Goal: Information Seeking & Learning: Learn about a topic

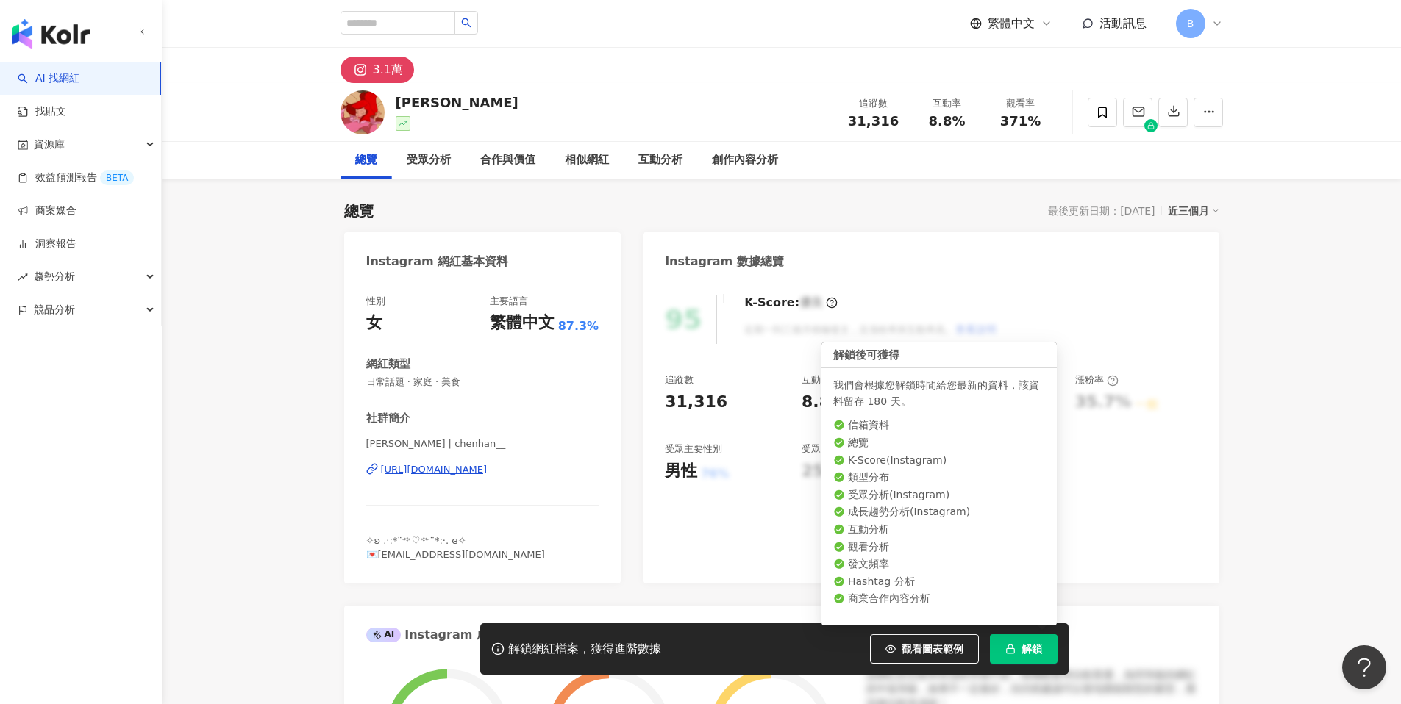
click at [1028, 653] on span "解鎖" at bounding box center [1031, 649] width 21 height 12
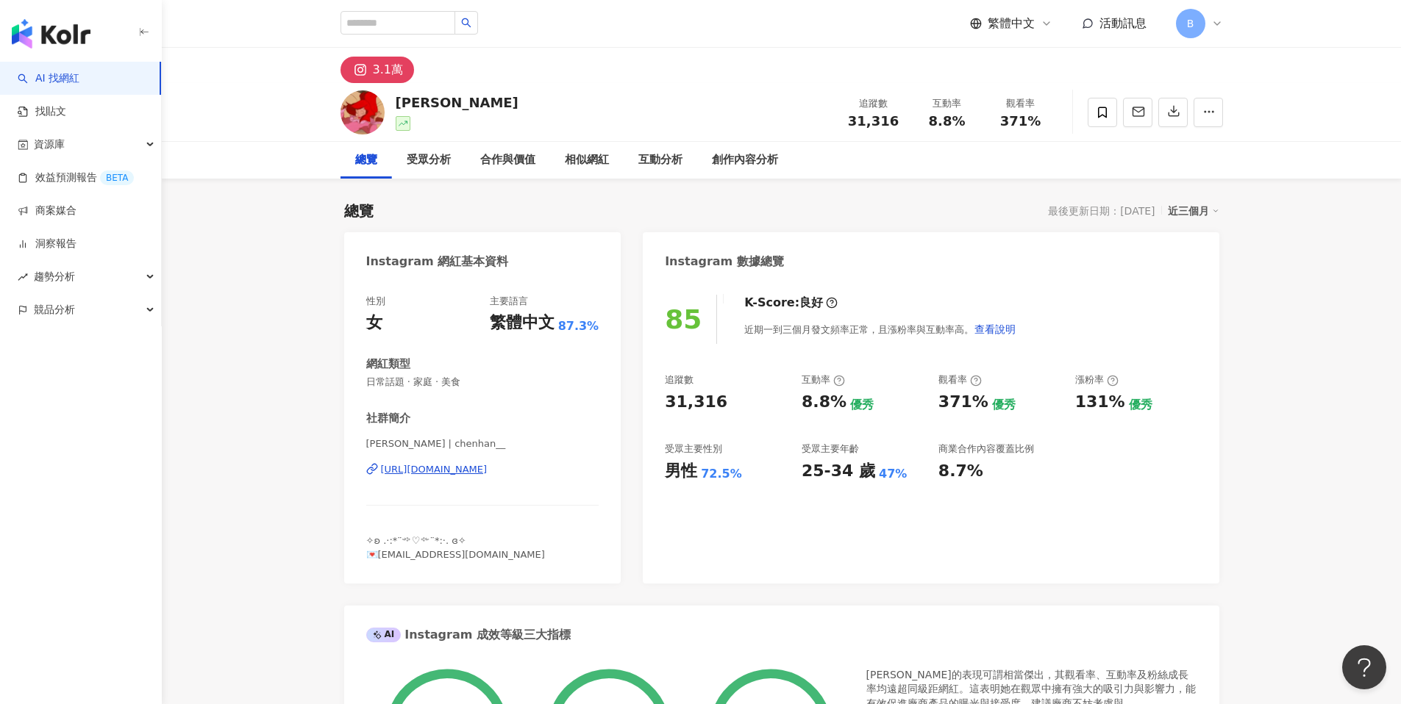
drag, startPoint x: 653, startPoint y: 141, endPoint x: 616, endPoint y: 157, distance: 39.9
click at [651, 143] on div "互動分析" at bounding box center [661, 160] width 74 height 37
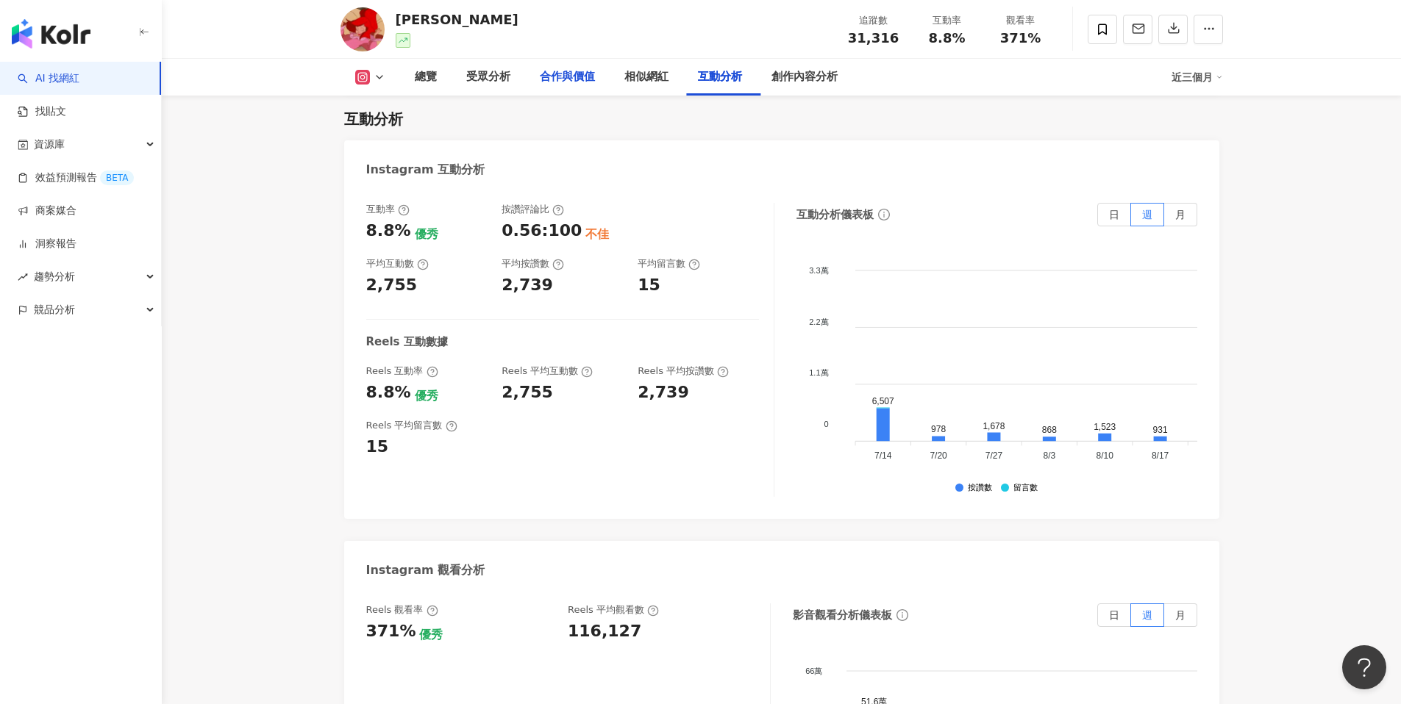
click at [599, 84] on div "合作與價值" at bounding box center [567, 77] width 85 height 37
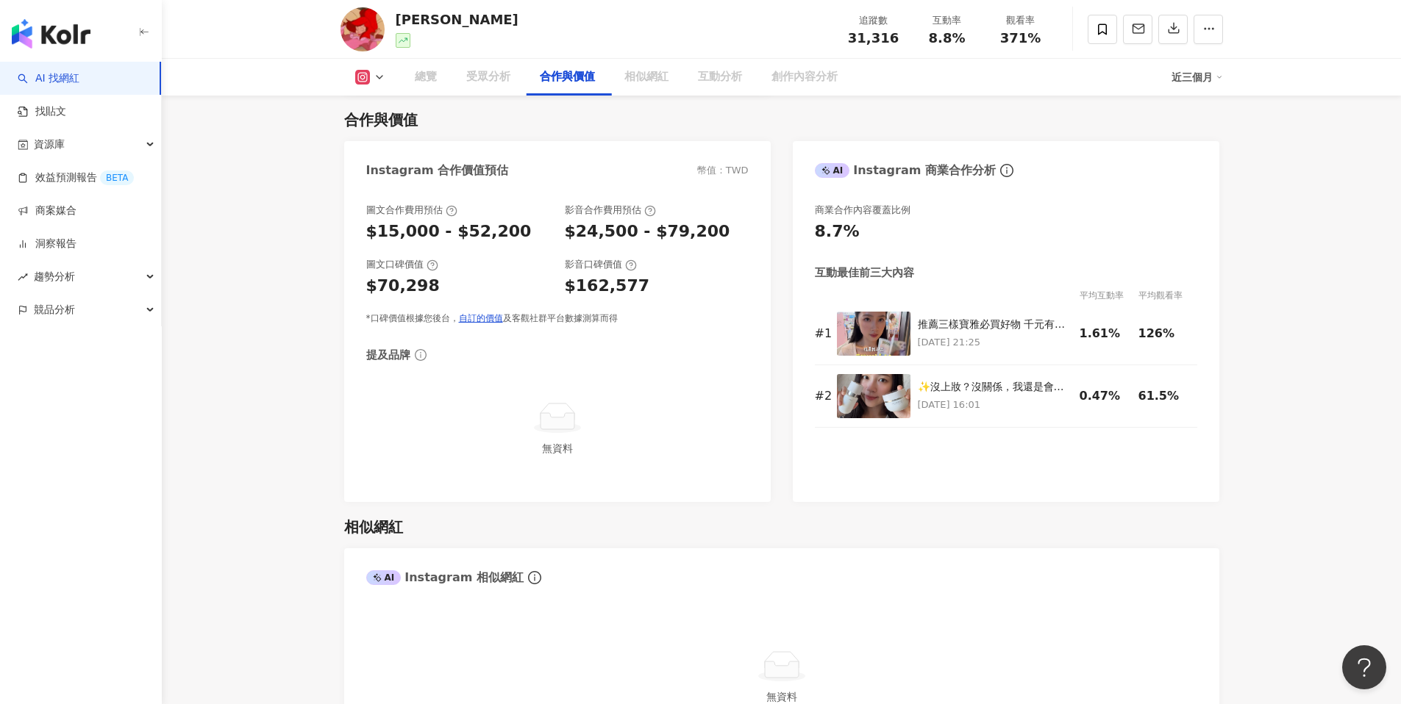
click at [637, 79] on div "相似網紅" at bounding box center [646, 77] width 44 height 18
click at [660, 79] on div "相似網紅" at bounding box center [646, 77] width 44 height 18
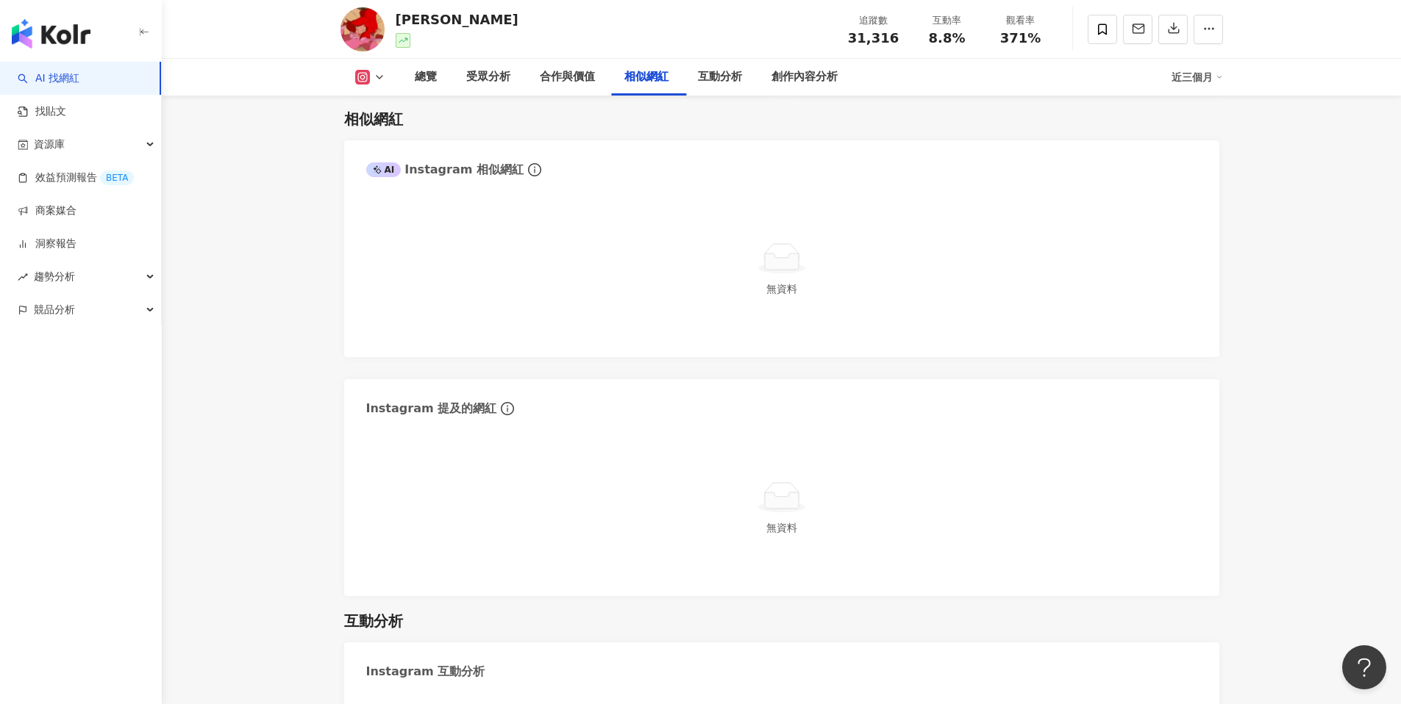
click at [790, 290] on span "無資料" at bounding box center [781, 289] width 31 height 12
click at [375, 171] on icon at bounding box center [377, 169] width 9 height 9
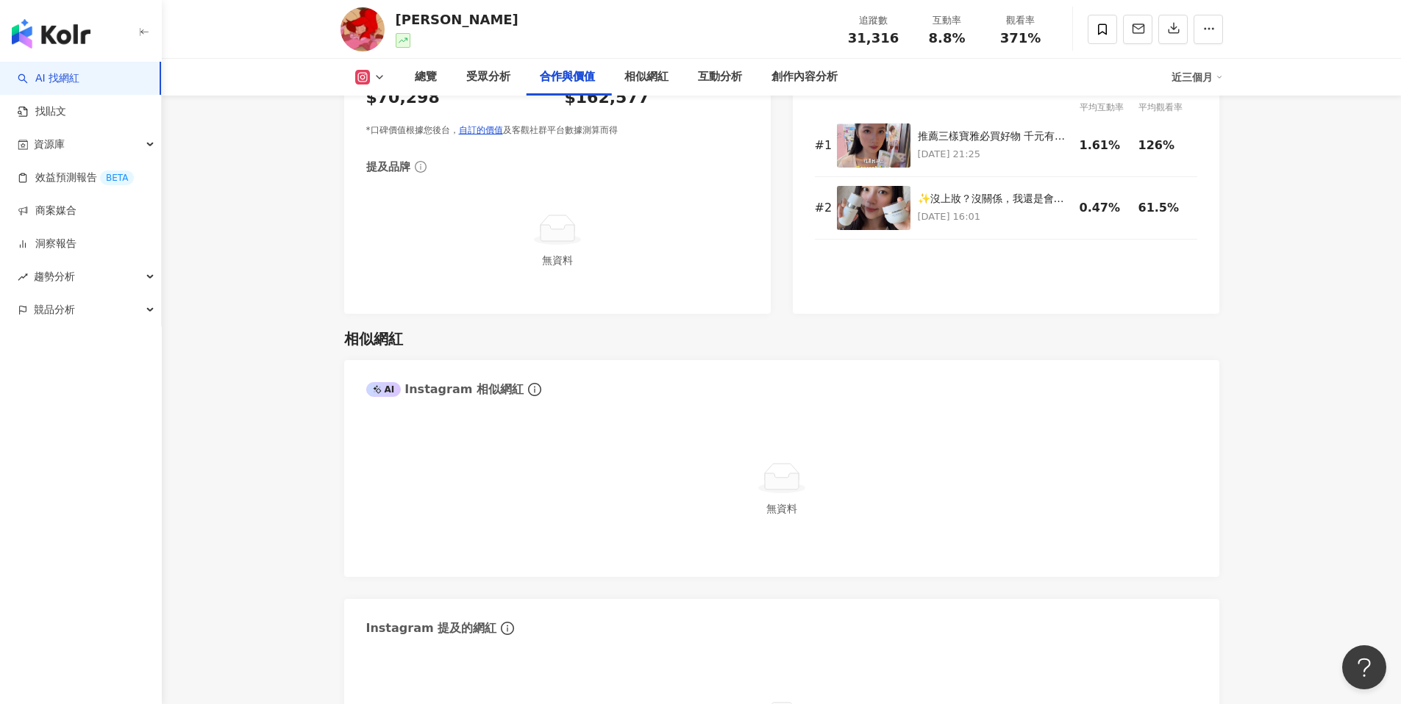
click at [79, 73] on link "AI 找網紅" at bounding box center [49, 78] width 62 height 15
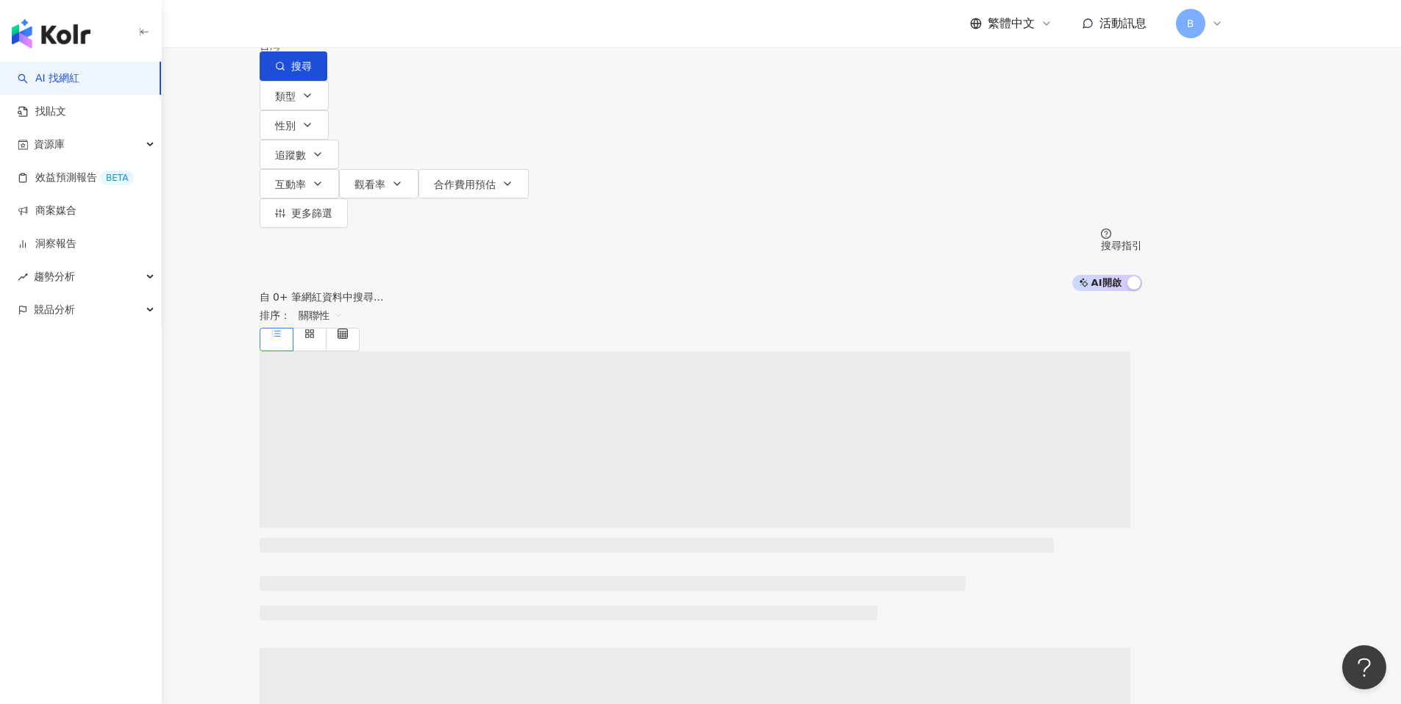
click at [474, 28] on input "search" at bounding box center [413, 14] width 119 height 28
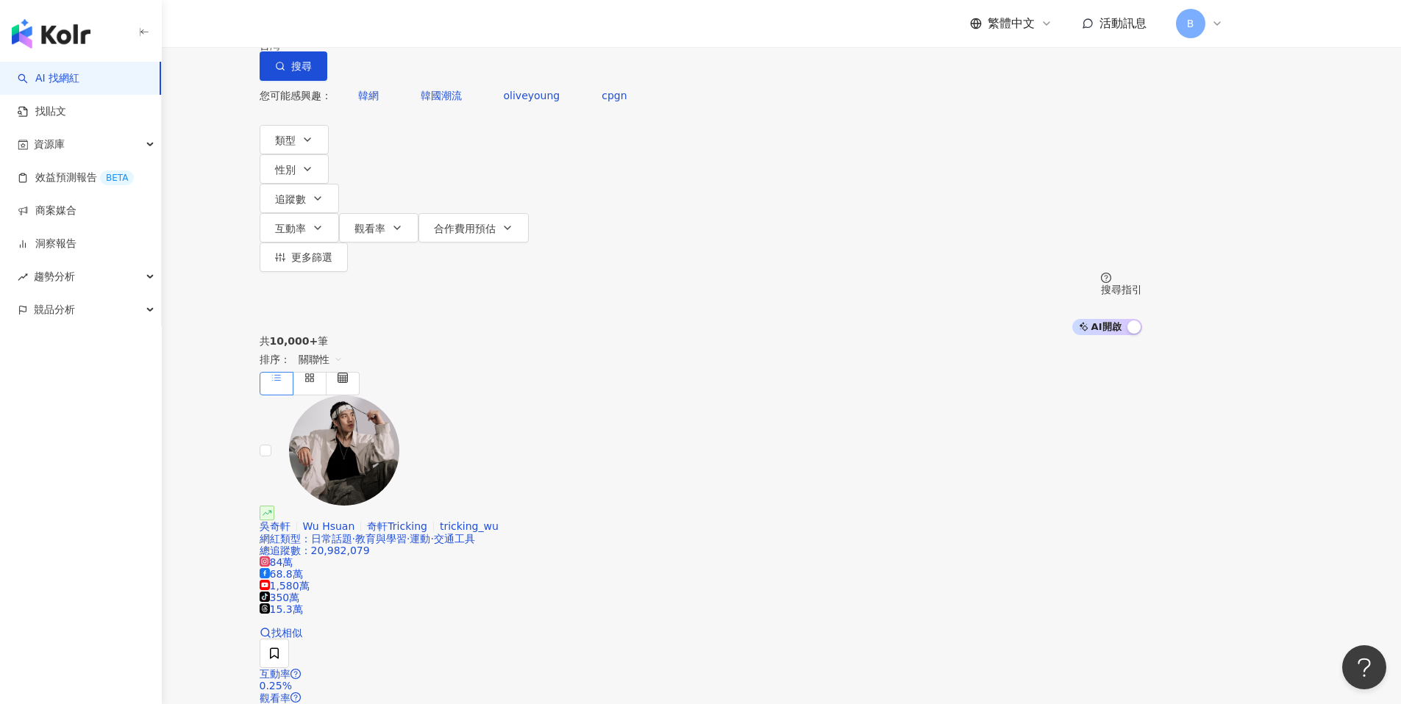
type input "********"
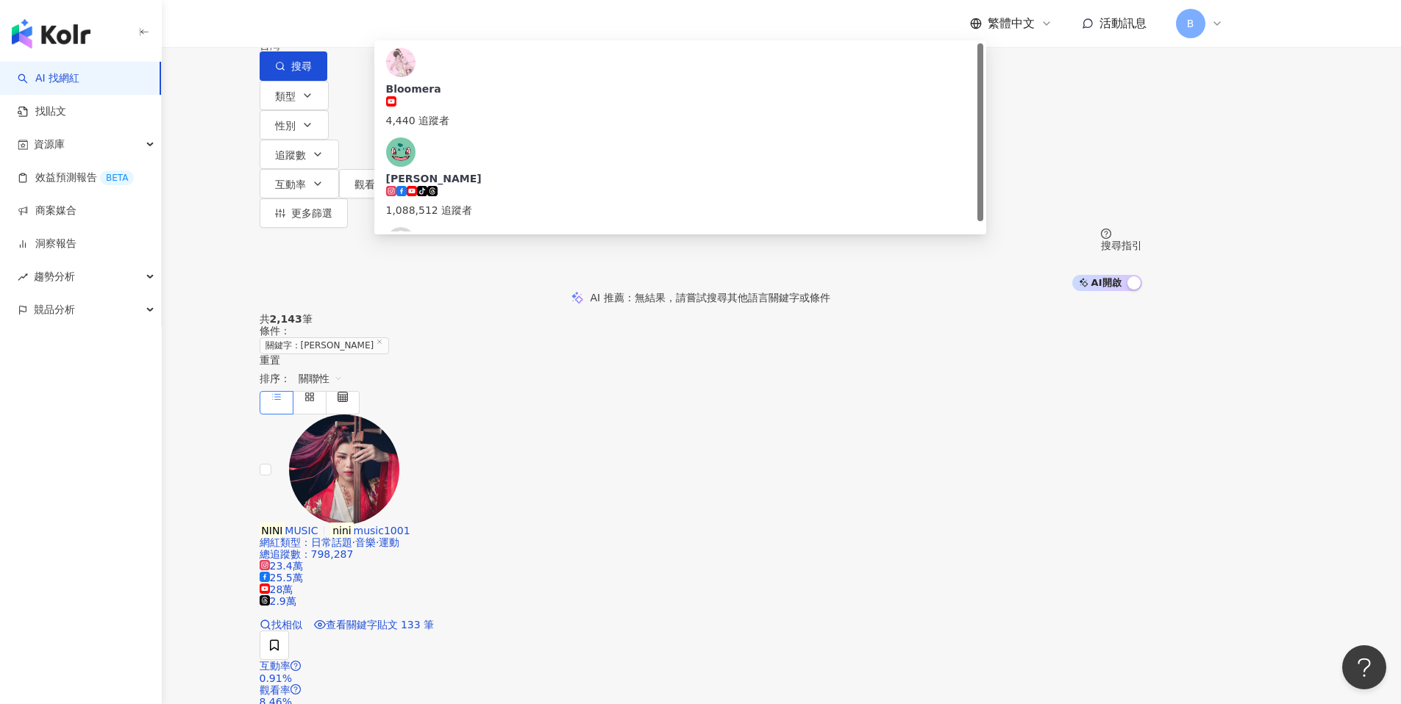
click at [474, 28] on input "********" at bounding box center [413, 14] width 119 height 28
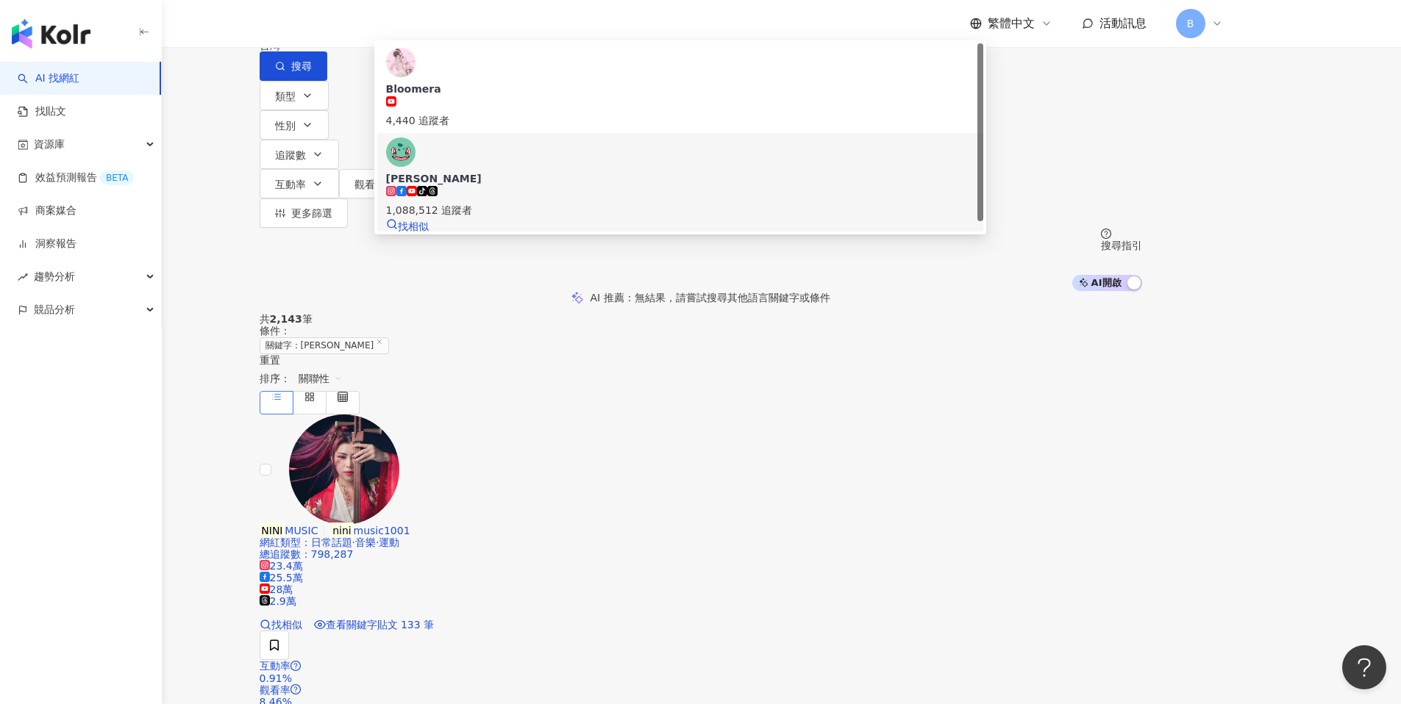
click at [569, 177] on span "Nini Xie" at bounding box center [680, 178] width 588 height 15
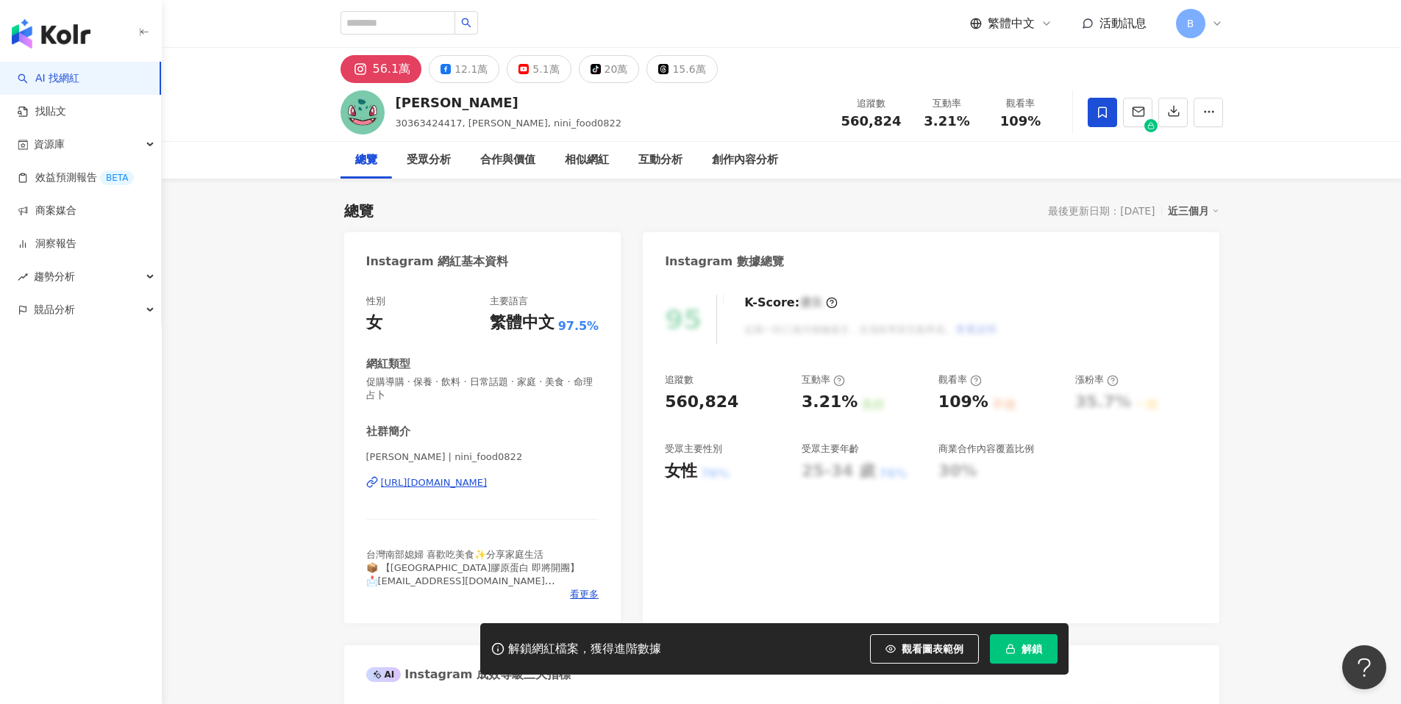
click at [1036, 651] on span "解鎖" at bounding box center [1031, 649] width 21 height 12
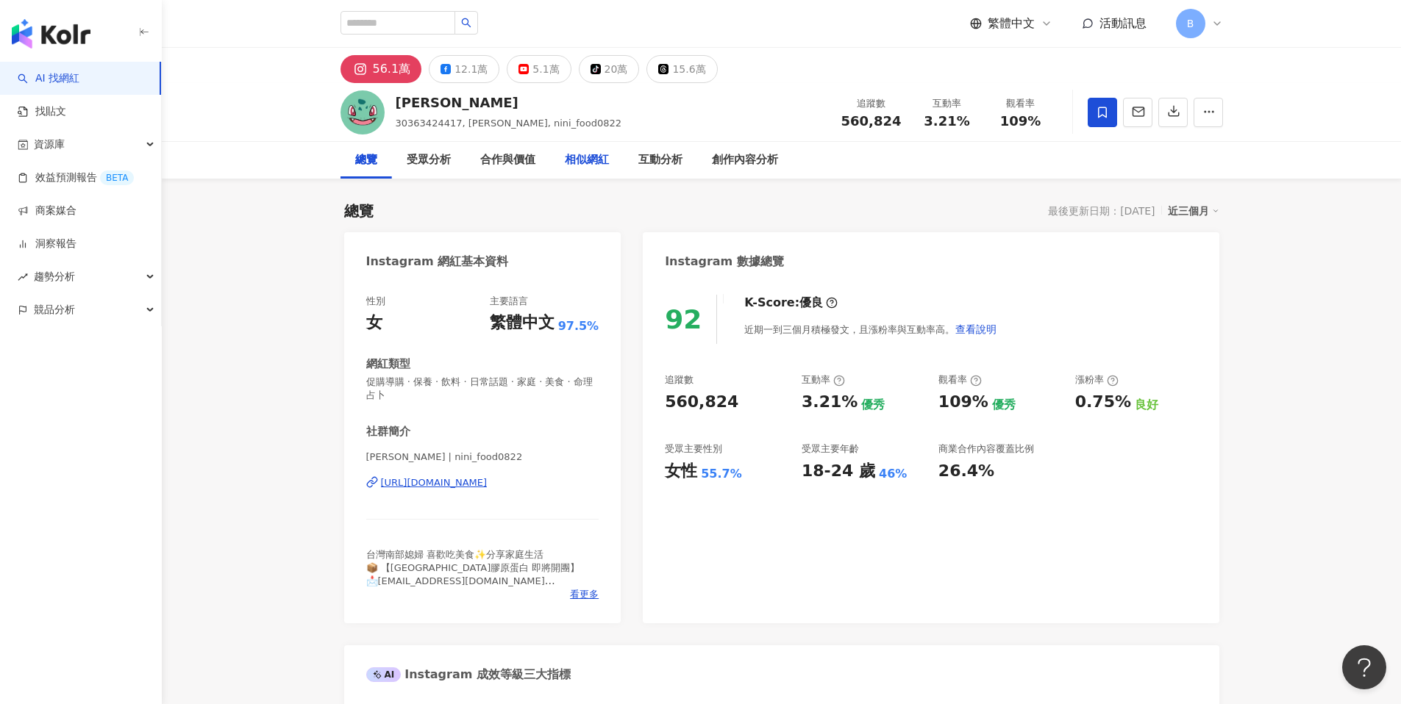
click at [579, 160] on div "相似網紅" at bounding box center [587, 160] width 44 height 18
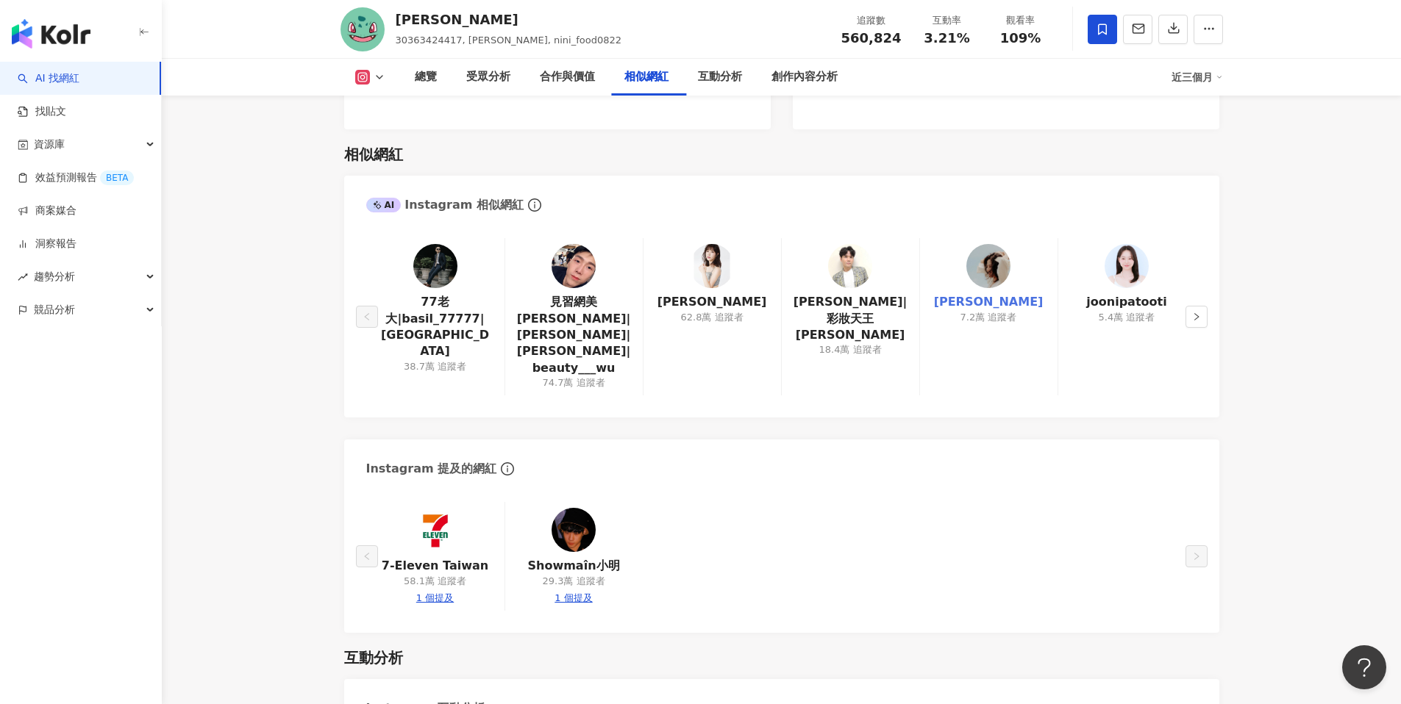
click at [995, 294] on link "Akiko Lin" at bounding box center [989, 302] width 110 height 16
click at [1139, 294] on link "joonipatooti" at bounding box center [1126, 302] width 80 height 16
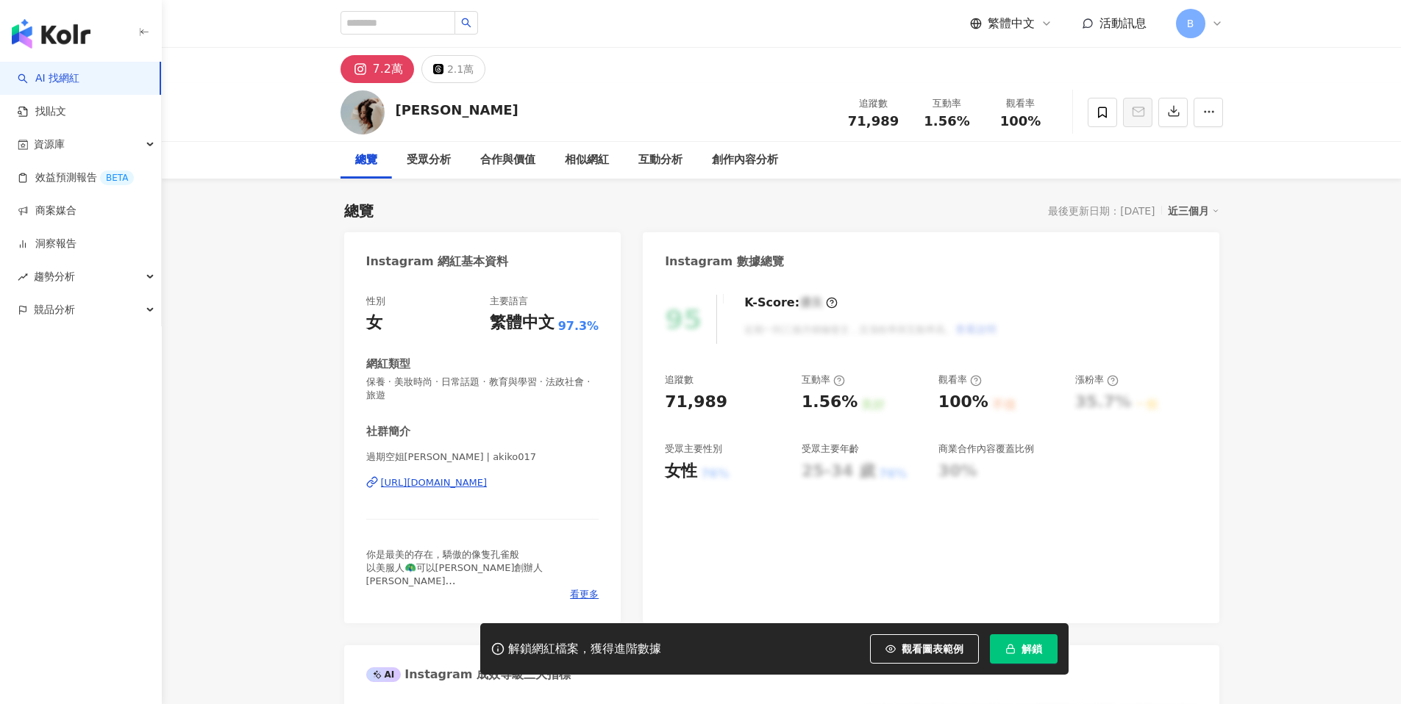
click at [487, 483] on div "https://www.instagram.com/akiko017/" at bounding box center [434, 482] width 107 height 13
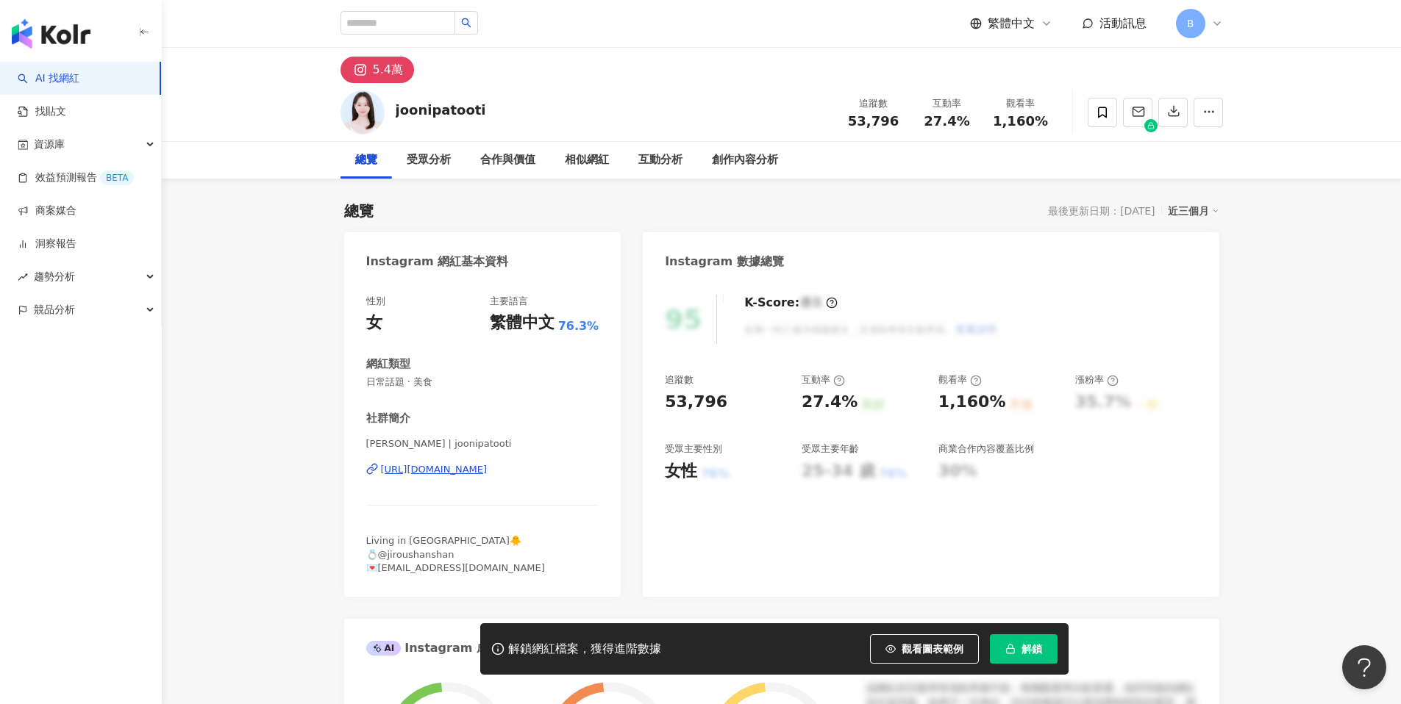
click at [470, 468] on div "[URL][DOMAIN_NAME]" at bounding box center [434, 469] width 107 height 13
